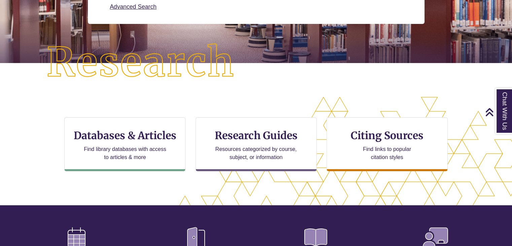
scroll to position [3, 3]
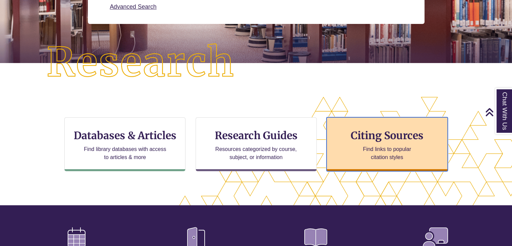
click at [375, 129] on h3 "Citing Sources" at bounding box center [387, 135] width 82 height 13
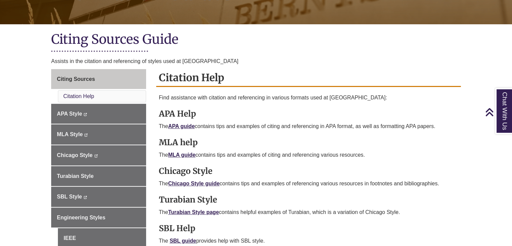
scroll to position [167, 0]
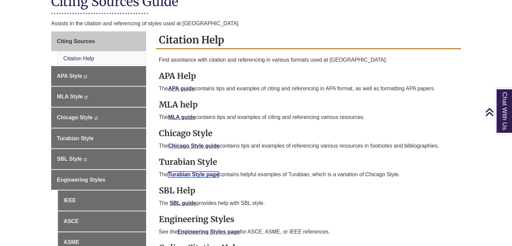
click at [187, 174] on link "Turabian Style page" at bounding box center [193, 174] width 51 height 6
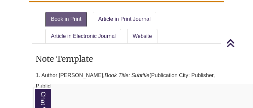
scroll to position [719, 0]
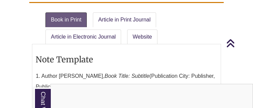
click at [85, 32] on div "Chat With Us" at bounding box center [126, 54] width 253 height 108
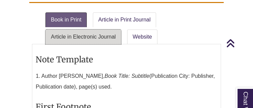
click at [66, 30] on link "Article in Electronic Journal" at bounding box center [83, 37] width 76 height 15
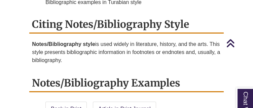
scroll to position [675, 0]
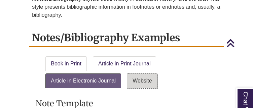
click at [149, 76] on link "Website" at bounding box center [142, 81] width 30 height 15
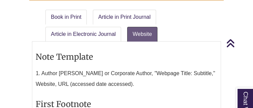
scroll to position [721, 0]
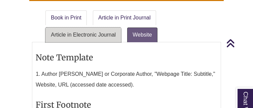
click at [90, 37] on link "Article in Electronic Journal" at bounding box center [83, 35] width 76 height 15
